Goal: Find contact information: Find contact information

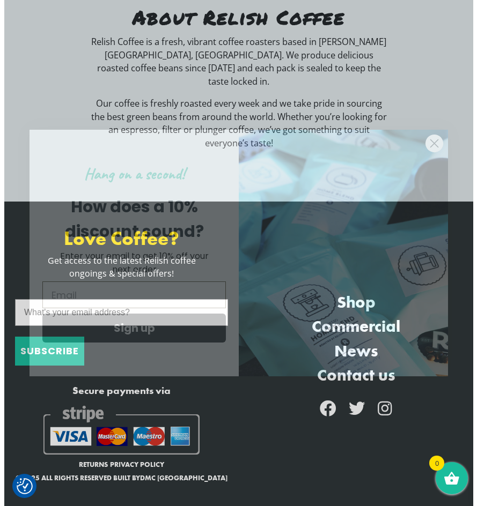
scroll to position [2666, 0]
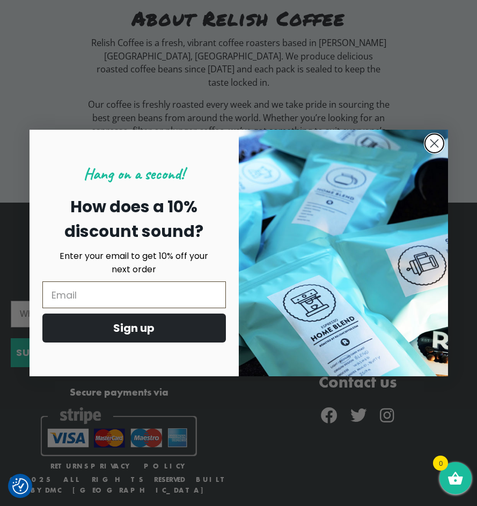
click at [437, 137] on circle "Close dialog" at bounding box center [434, 144] width 18 height 18
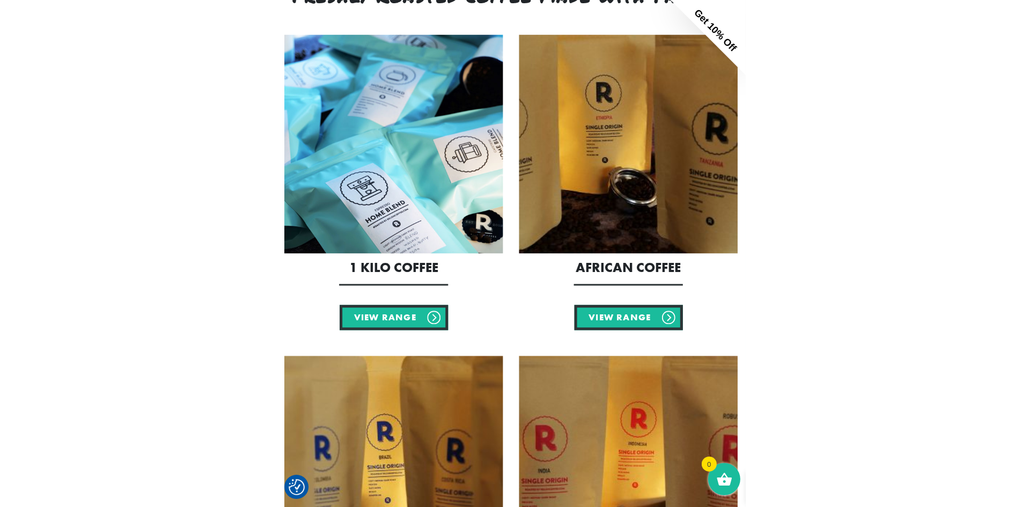
scroll to position [0, 0]
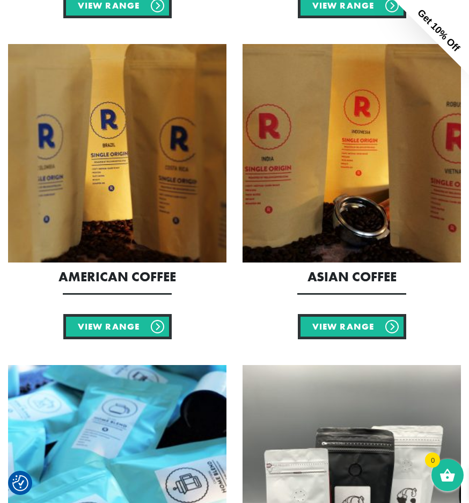
scroll to position [696, 0]
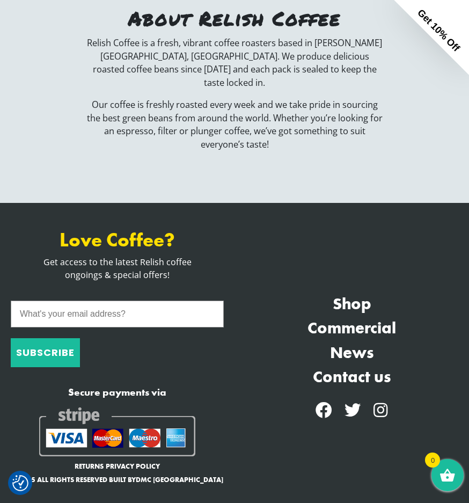
scroll to position [2642, 0]
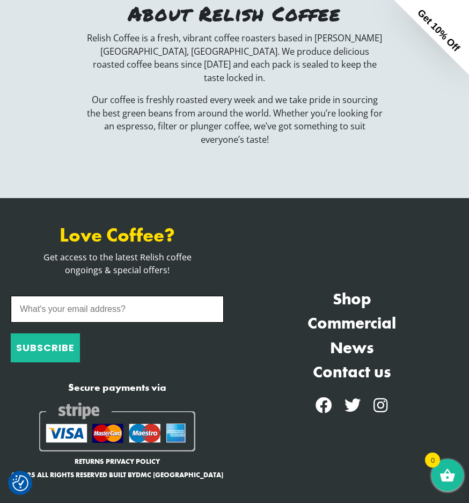
click at [133, 297] on input "What's your email address?" at bounding box center [117, 309] width 213 height 27
click at [217, 255] on p "Get access to the latest Relish coffee ongoings & special offers!" at bounding box center [117, 264] width 218 height 26
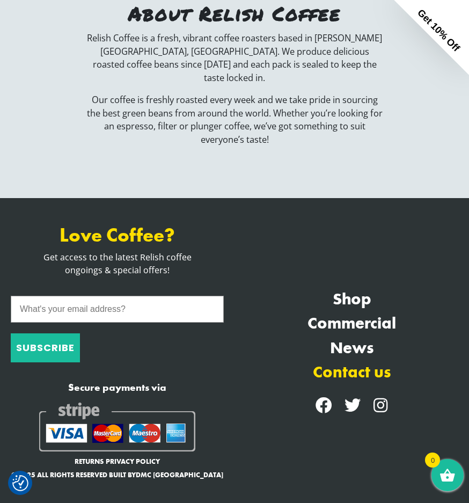
click at [364, 359] on link "Contact us" at bounding box center [351, 371] width 218 height 24
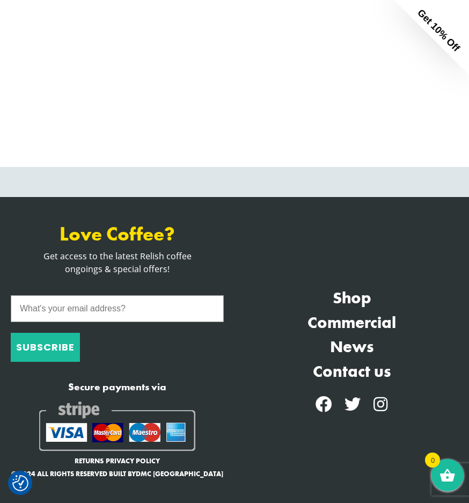
scroll to position [709, 0]
